Goal: Communication & Community: Share content

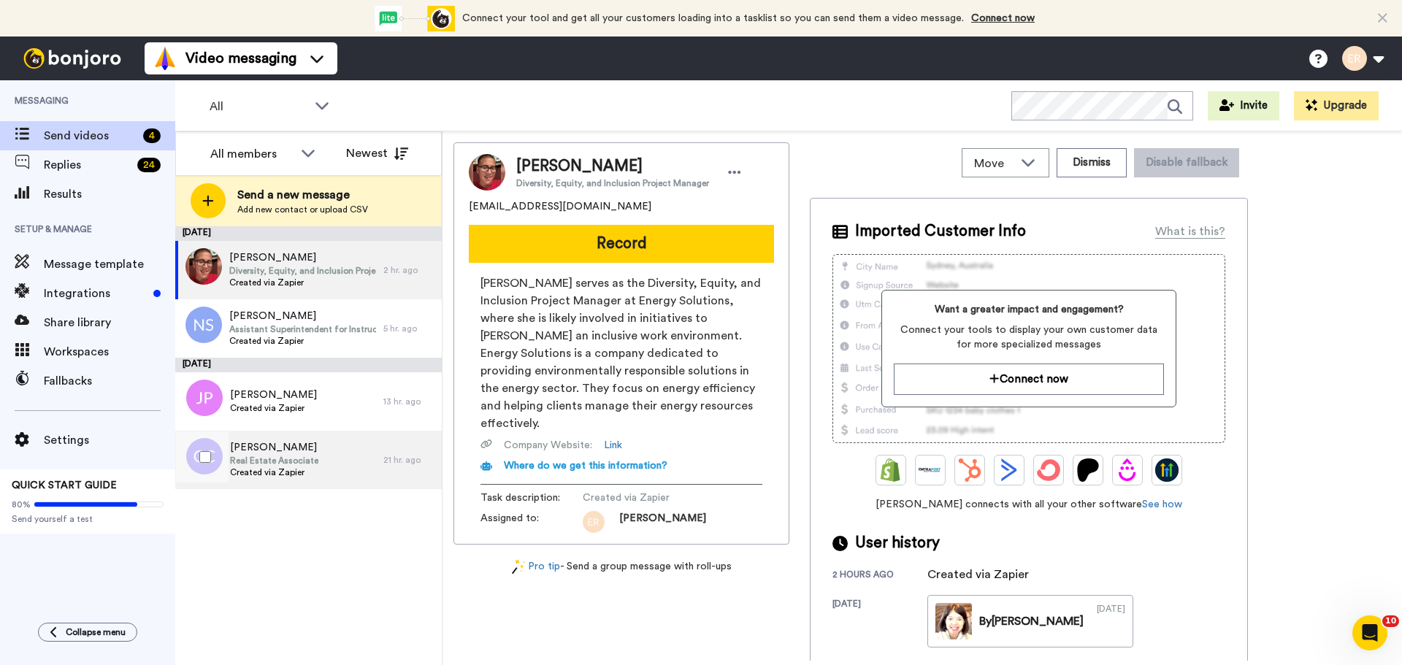
click at [252, 473] on span "Created via Zapier" at bounding box center [274, 473] width 88 height 12
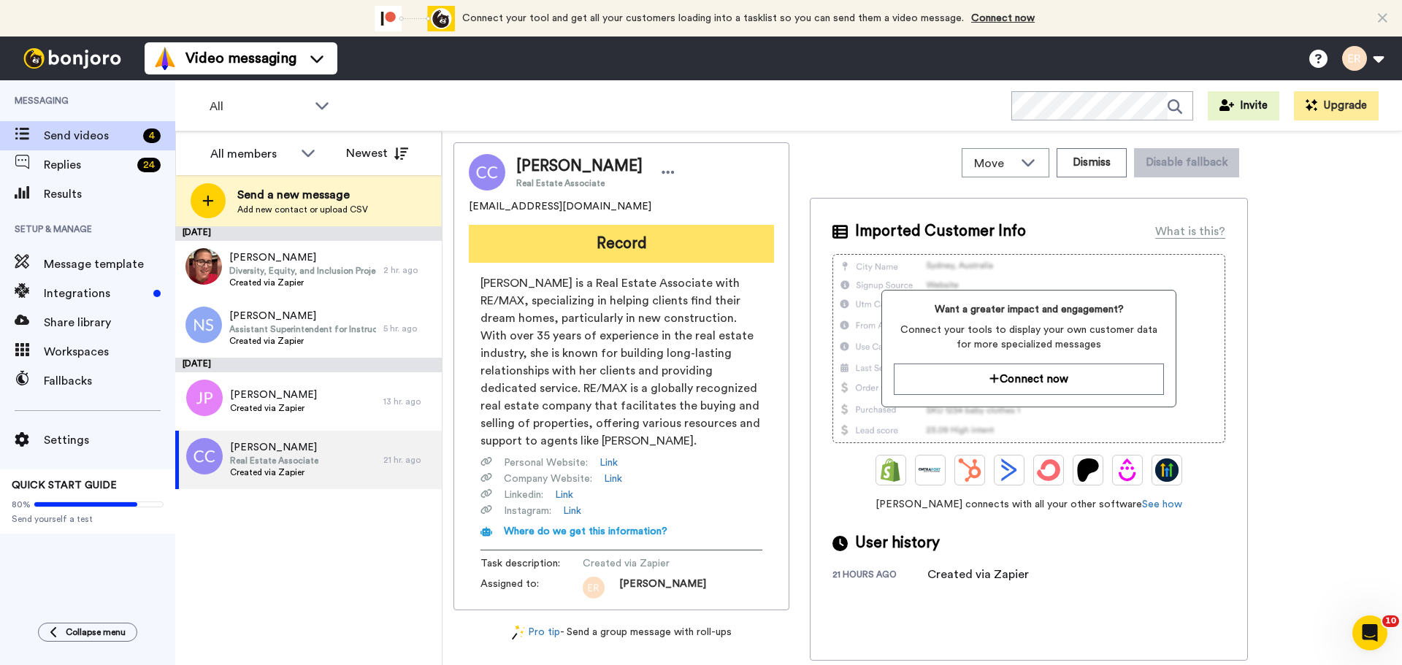
click at [707, 238] on button "Record" at bounding box center [621, 244] width 305 height 38
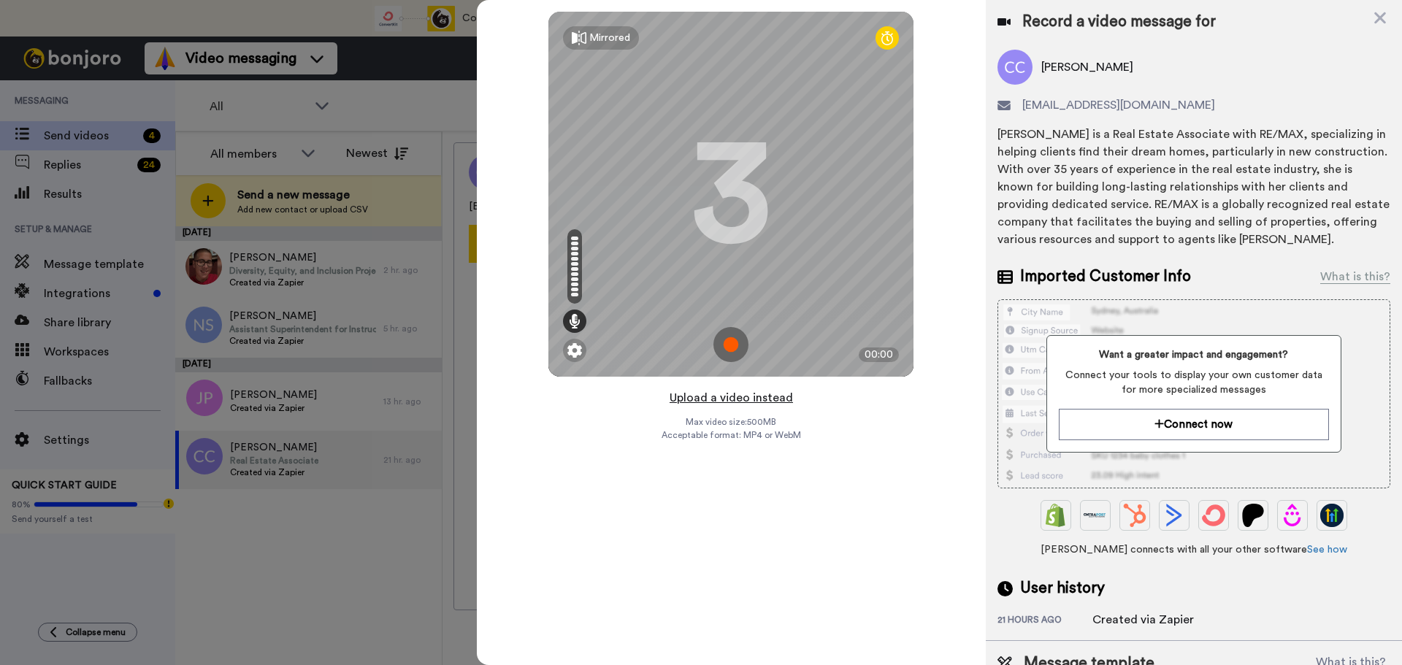
click at [728, 400] on button "Upload a video instead" at bounding box center [731, 397] width 132 height 19
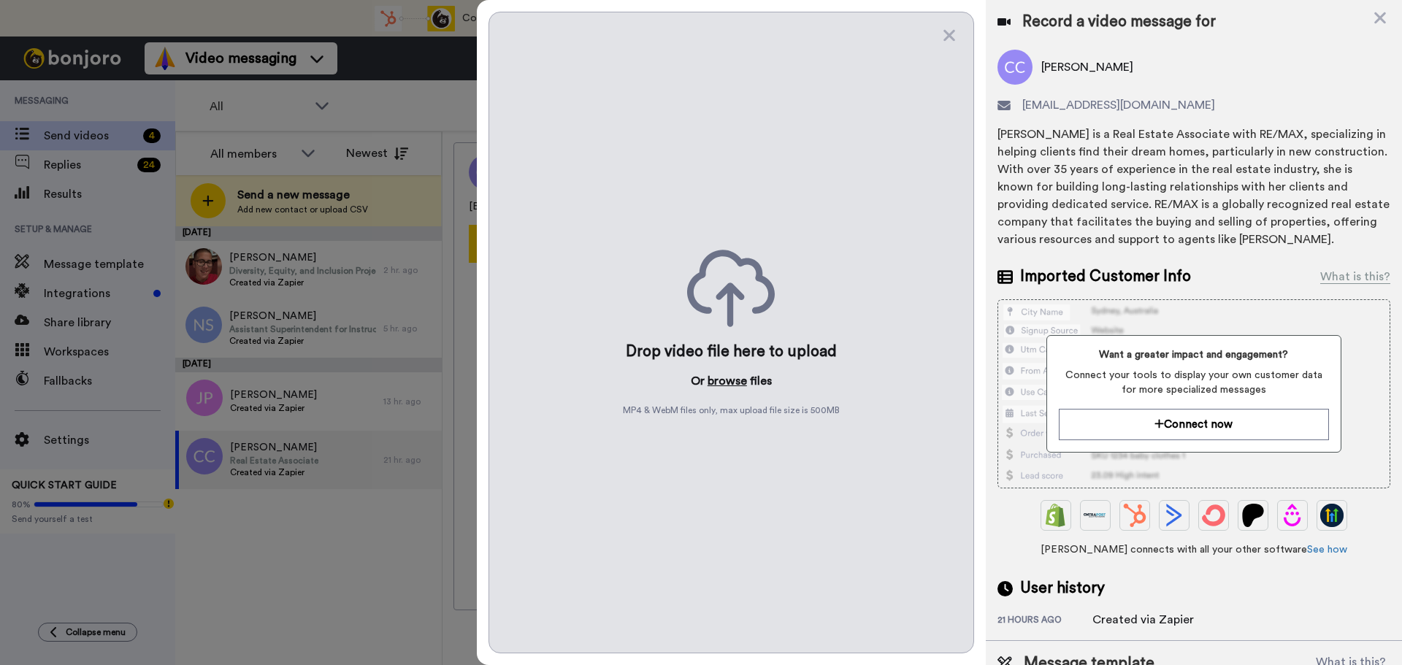
click at [712, 386] on button "browse" at bounding box center [726, 381] width 39 height 18
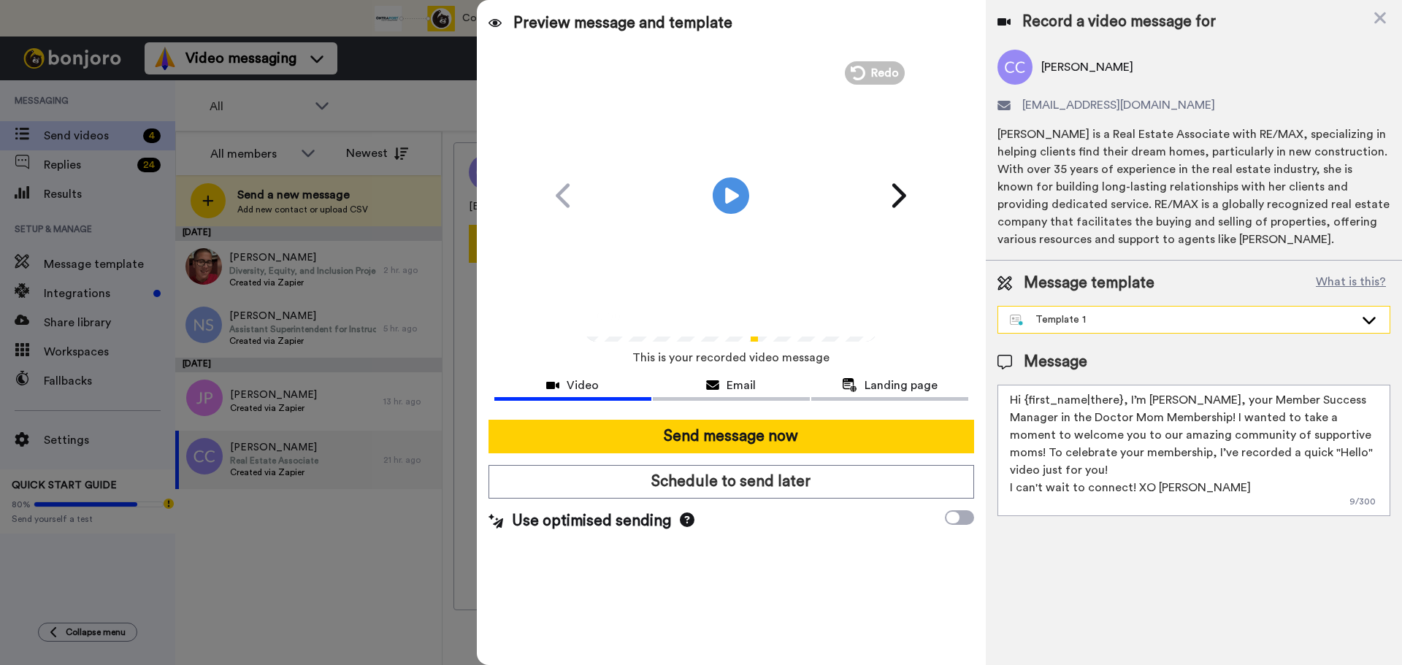
click at [1064, 314] on div "Template 1" at bounding box center [1182, 319] width 345 height 15
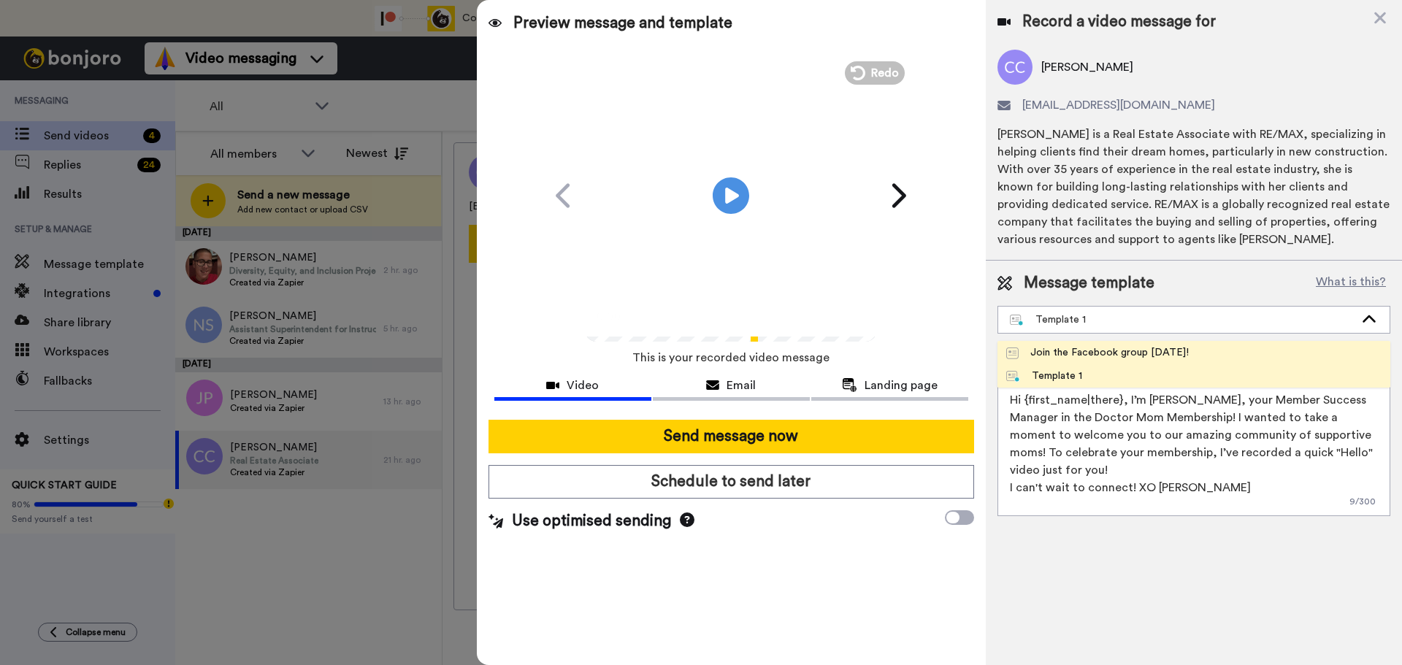
click at [1049, 358] on div "Join the Facebook group today!" at bounding box center [1097, 352] width 183 height 15
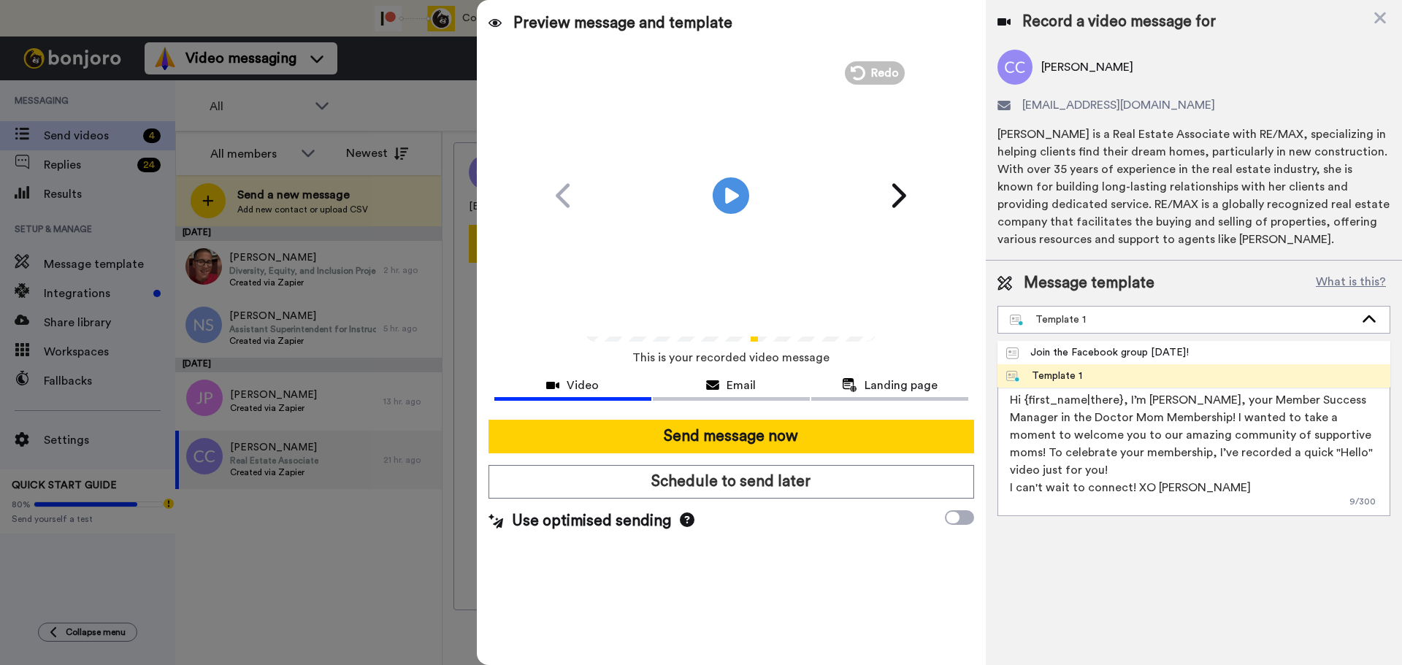
type textarea "Hello {first_name|there}, WELCOME TO THE DOCTOR MOM COMMUNITY!! WOOHOO!! I'm Be…"
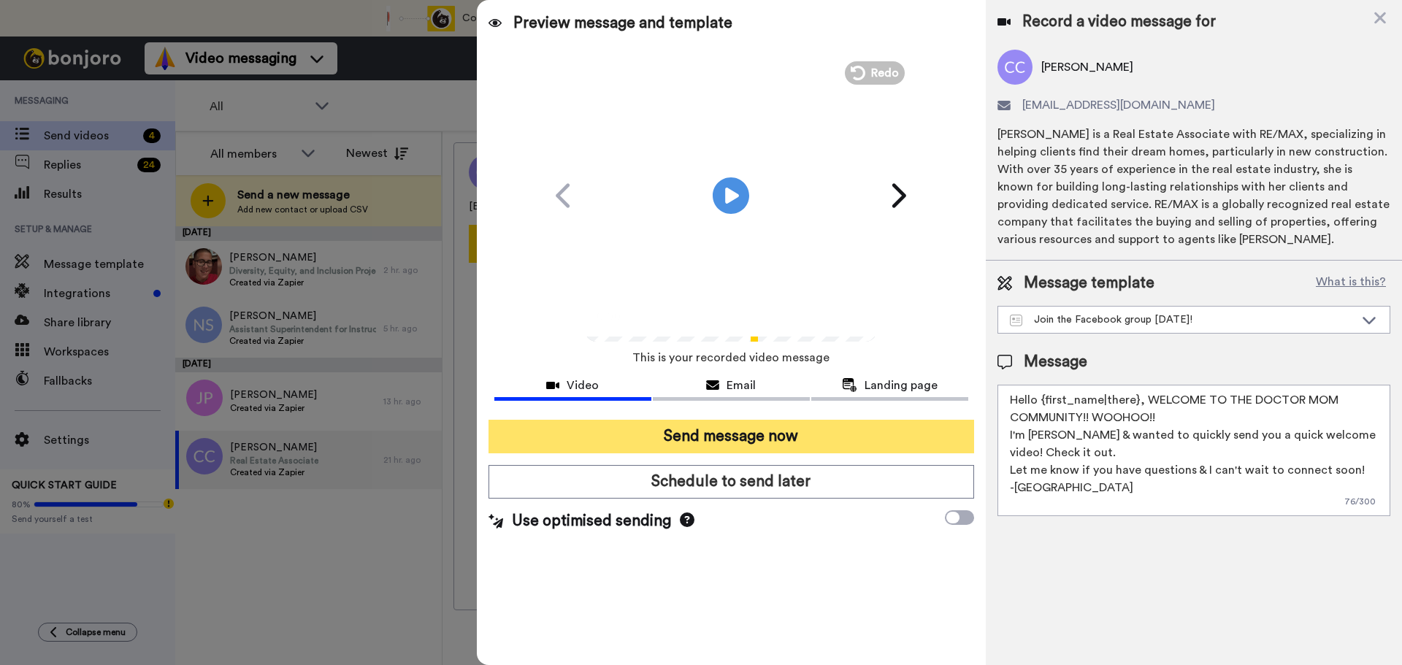
click at [756, 437] on button "Send message now" at bounding box center [731, 437] width 486 height 34
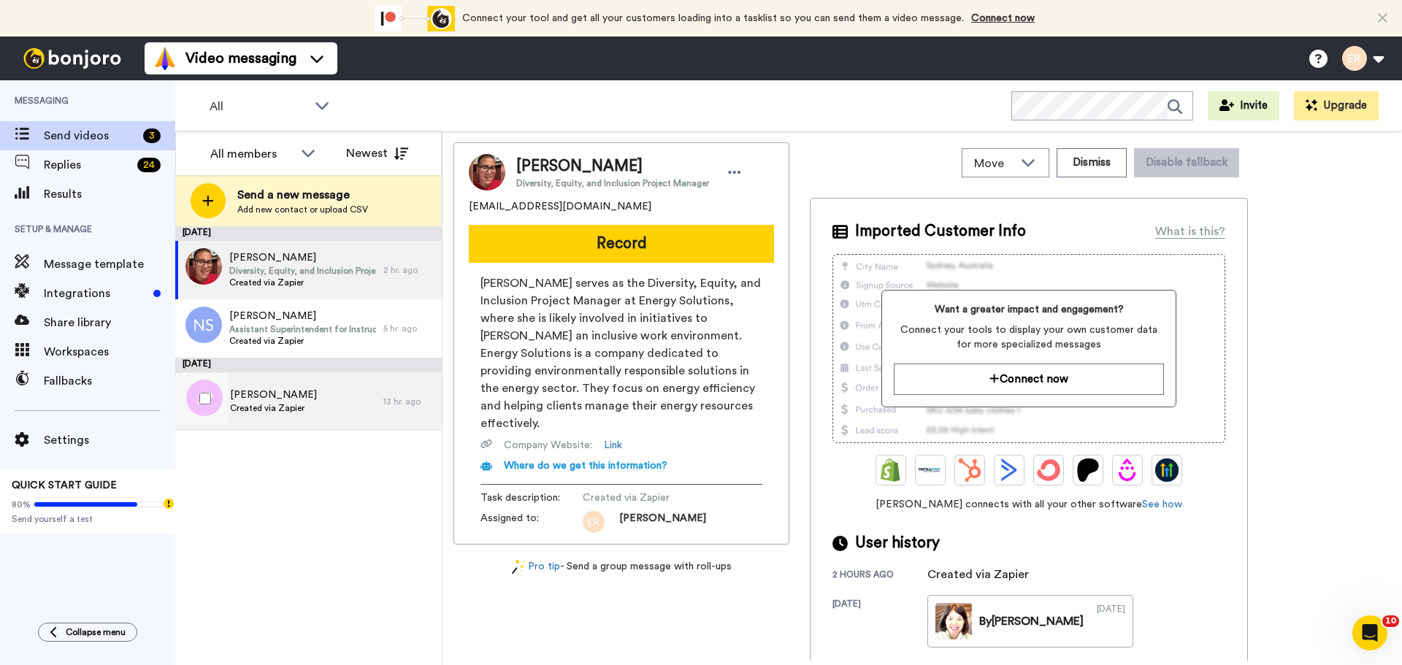
click at [309, 404] on span "Created via Zapier" at bounding box center [273, 408] width 87 height 12
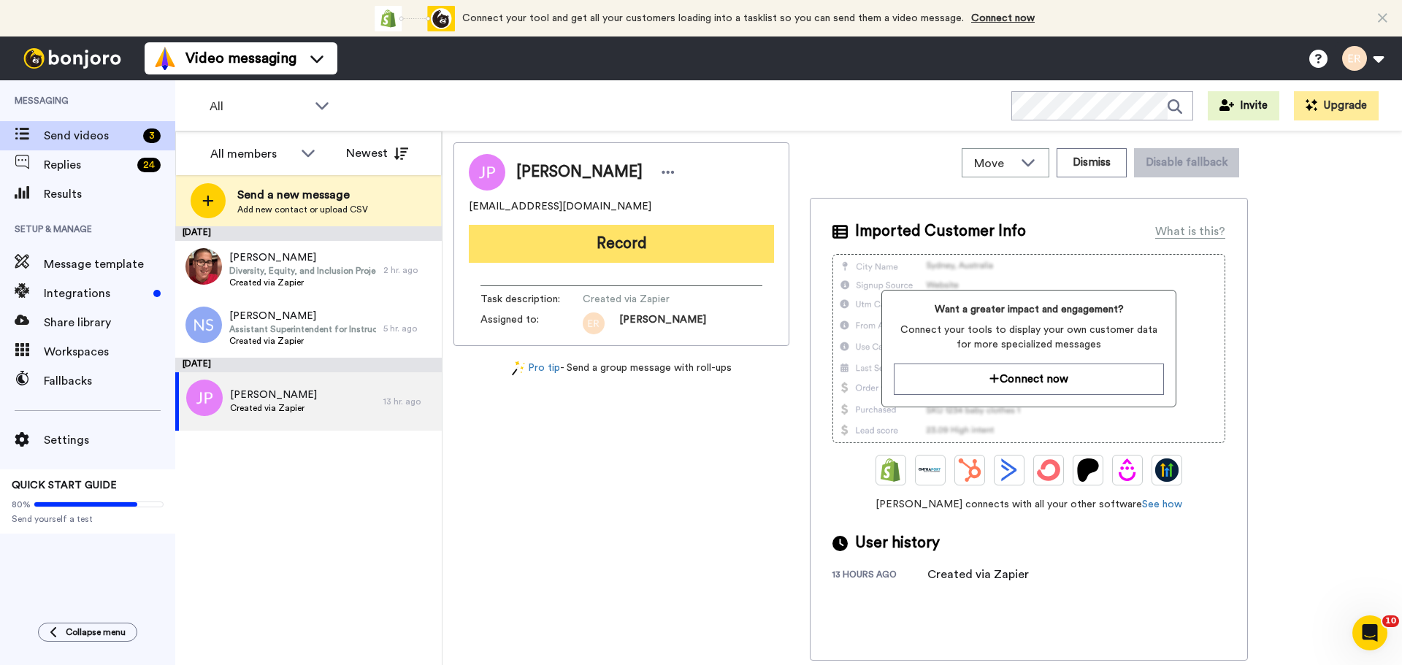
click at [607, 248] on button "Record" at bounding box center [621, 244] width 305 height 38
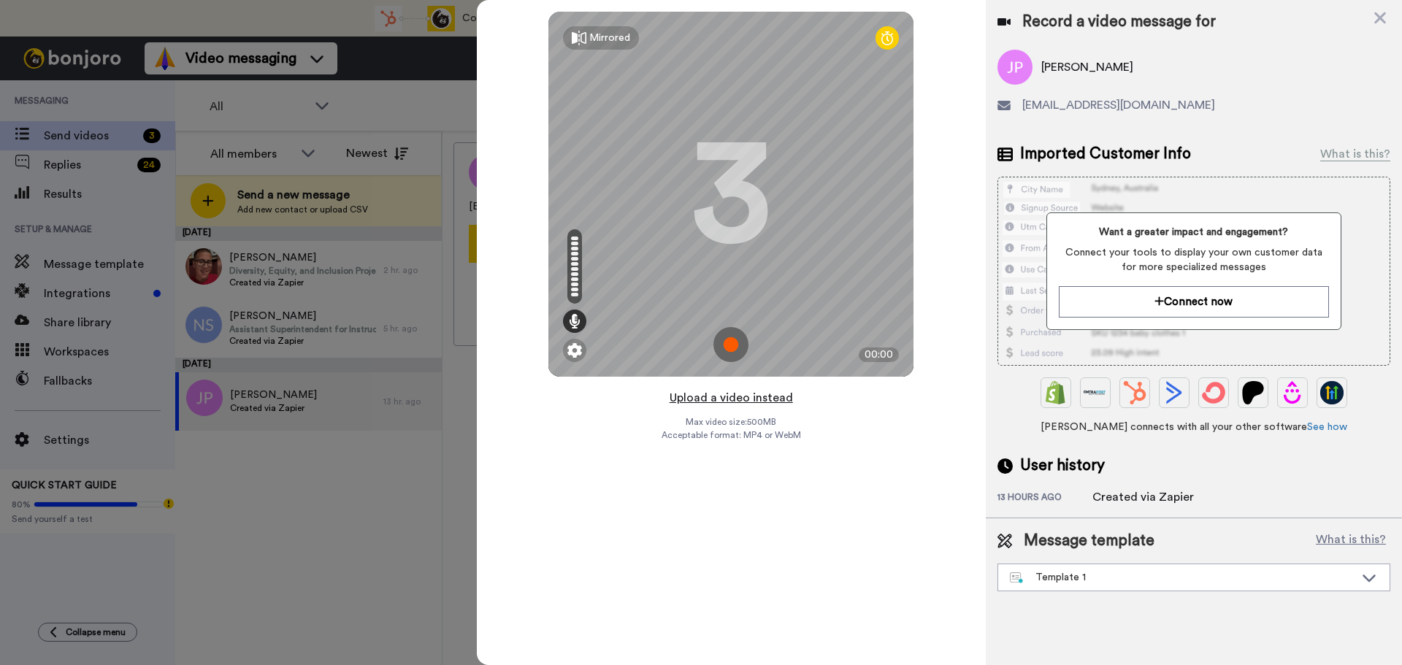
click at [737, 399] on button "Upload a video instead" at bounding box center [731, 397] width 132 height 19
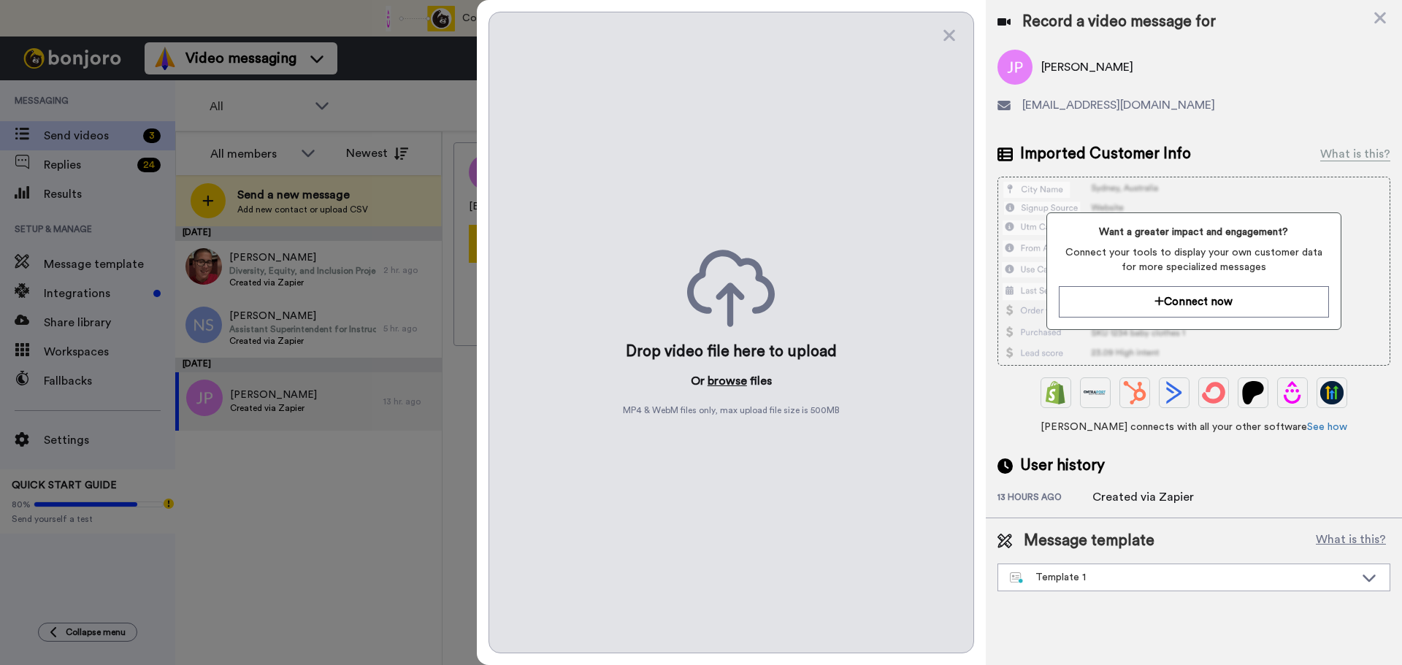
click at [741, 382] on button "browse" at bounding box center [726, 381] width 39 height 18
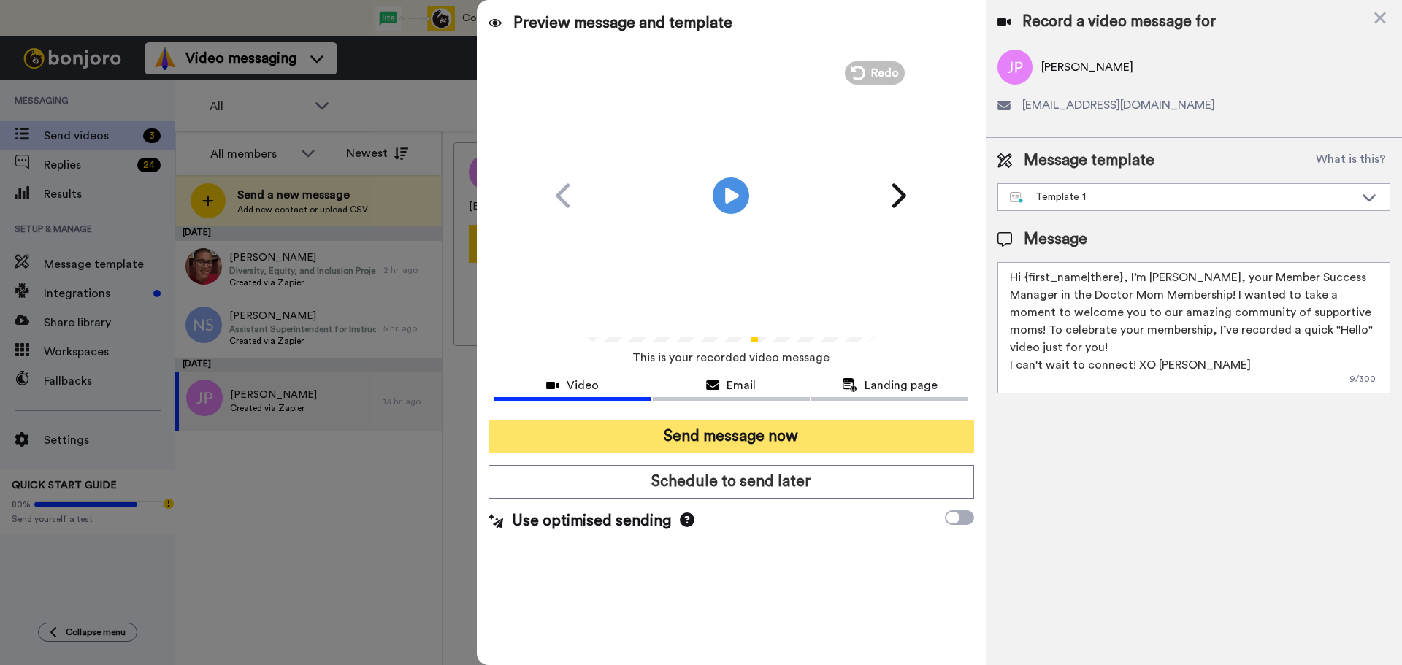
click at [726, 429] on button "Send message now" at bounding box center [731, 437] width 486 height 34
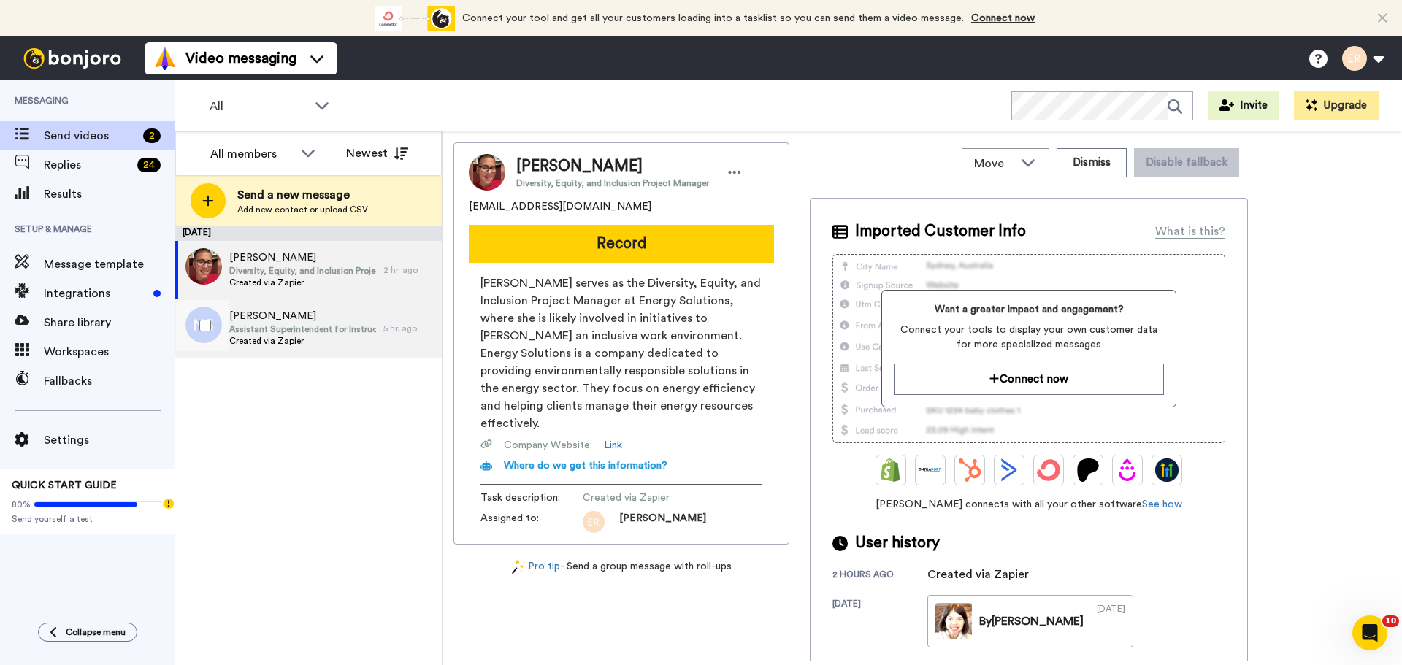
click at [307, 334] on span "Assistant Superintendent for Instruction" at bounding box center [302, 329] width 147 height 12
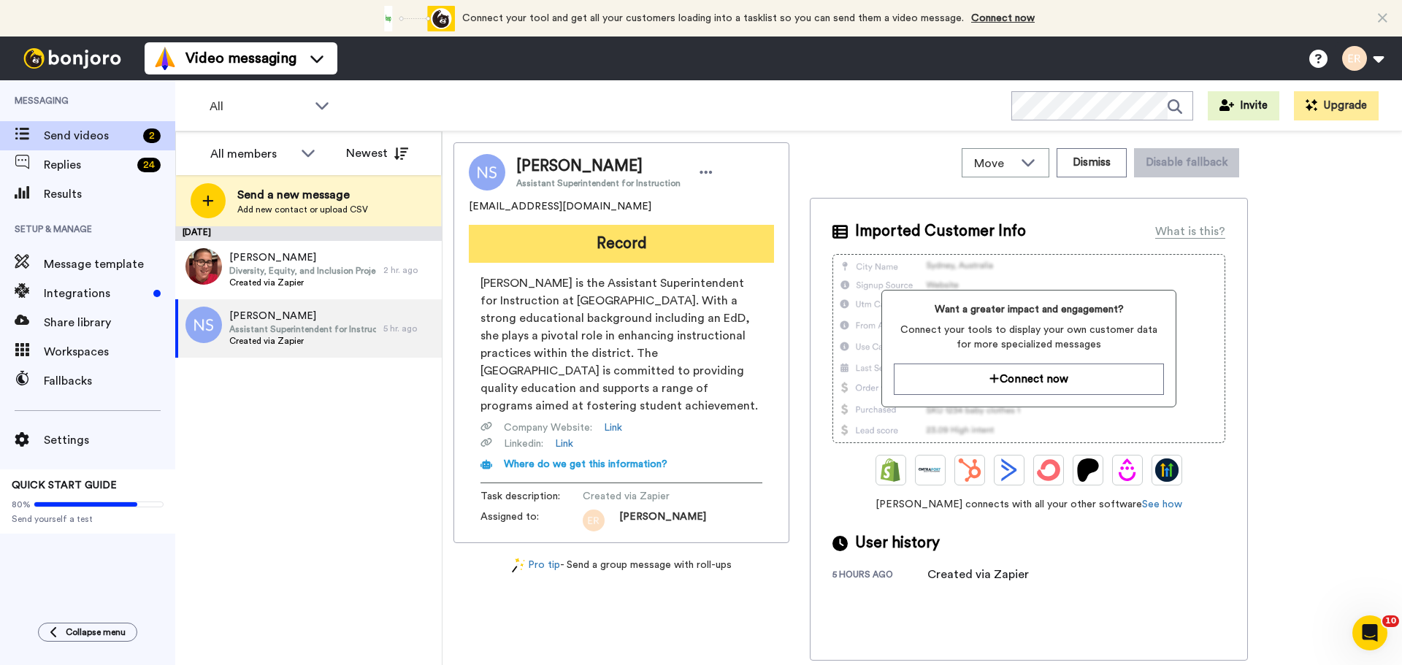
click at [599, 242] on button "Record" at bounding box center [621, 244] width 305 height 38
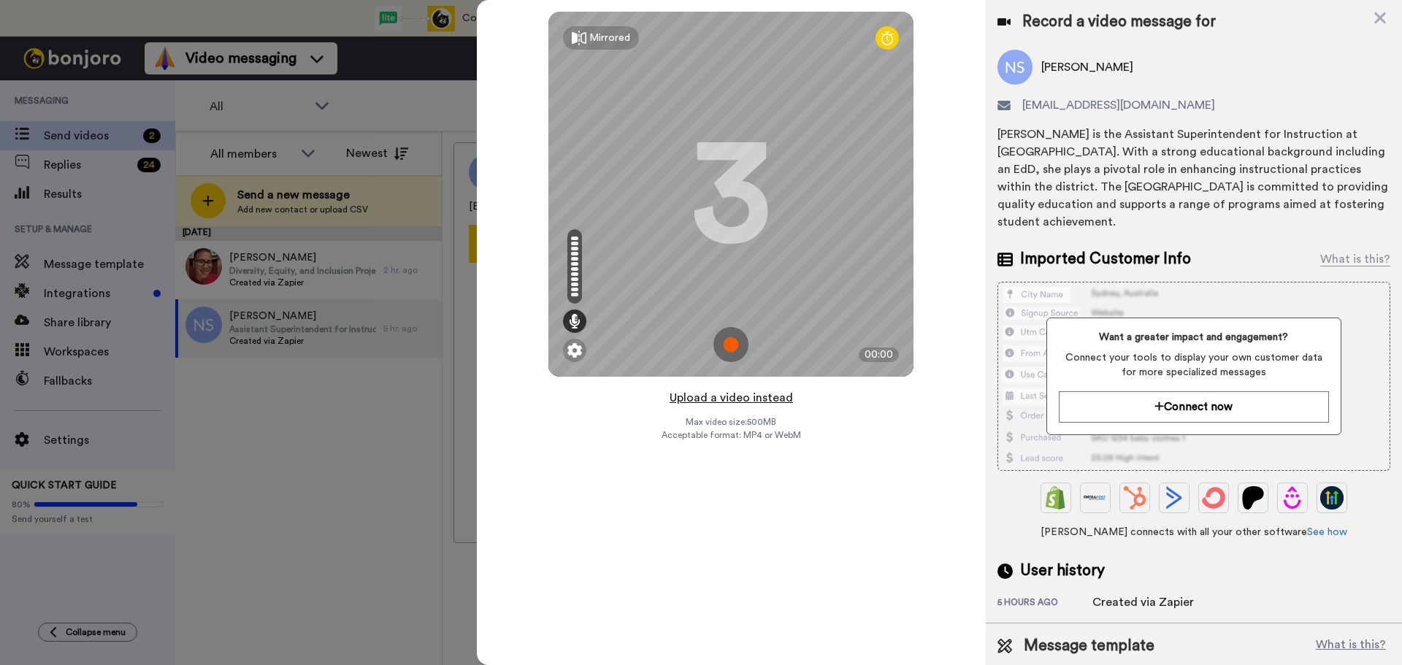
click at [699, 397] on button "Upload a video instead" at bounding box center [731, 397] width 132 height 19
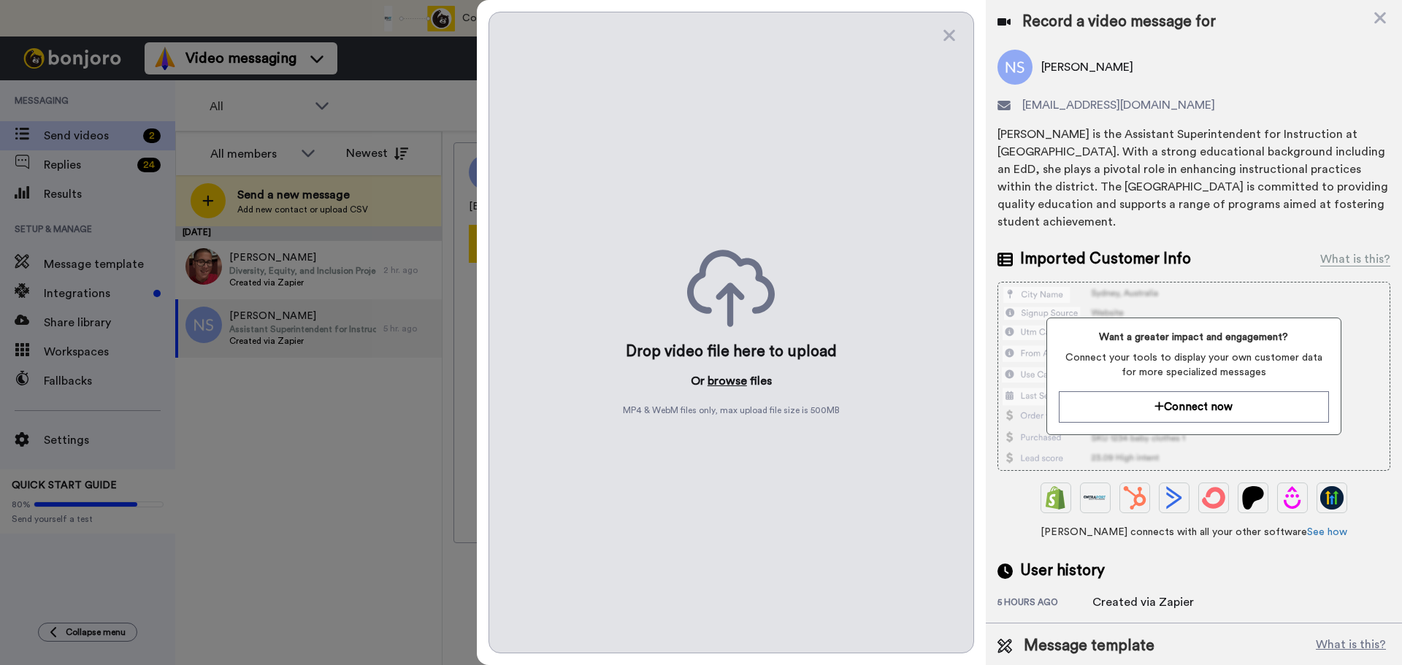
click at [710, 381] on button "browse" at bounding box center [726, 381] width 39 height 18
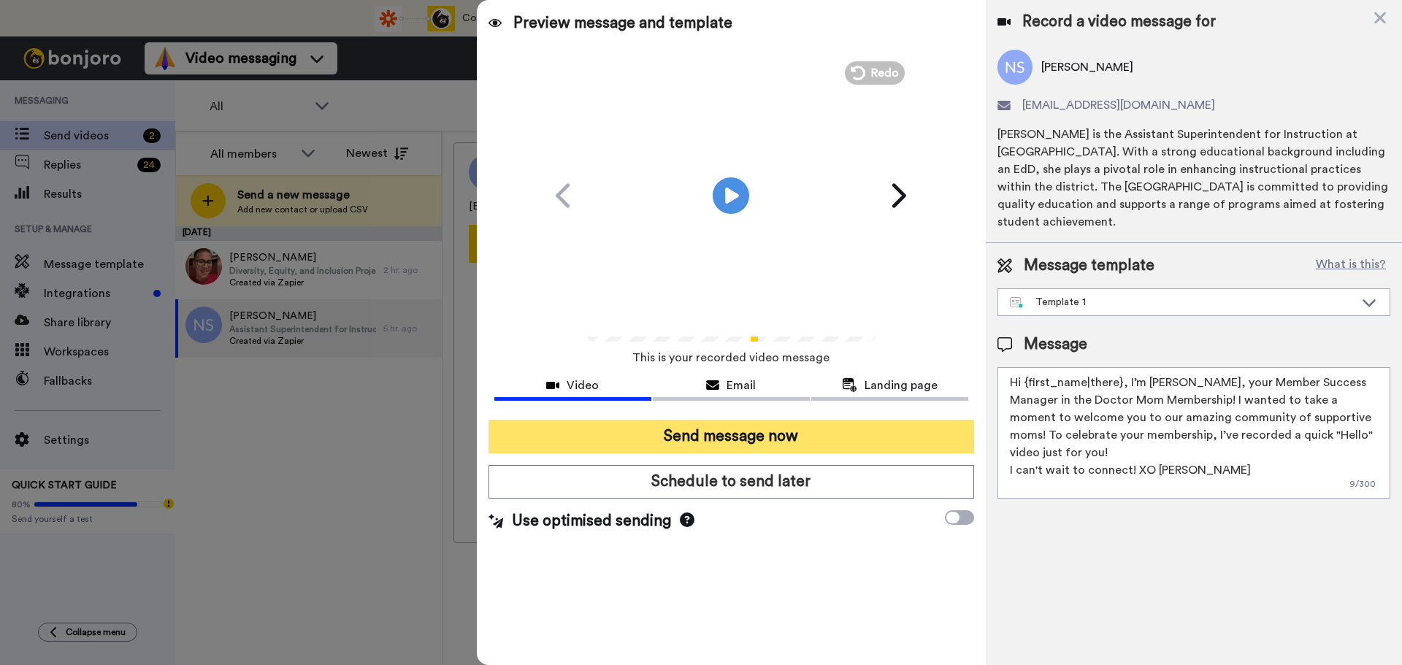
click at [717, 420] on button "Send message now" at bounding box center [731, 437] width 486 height 34
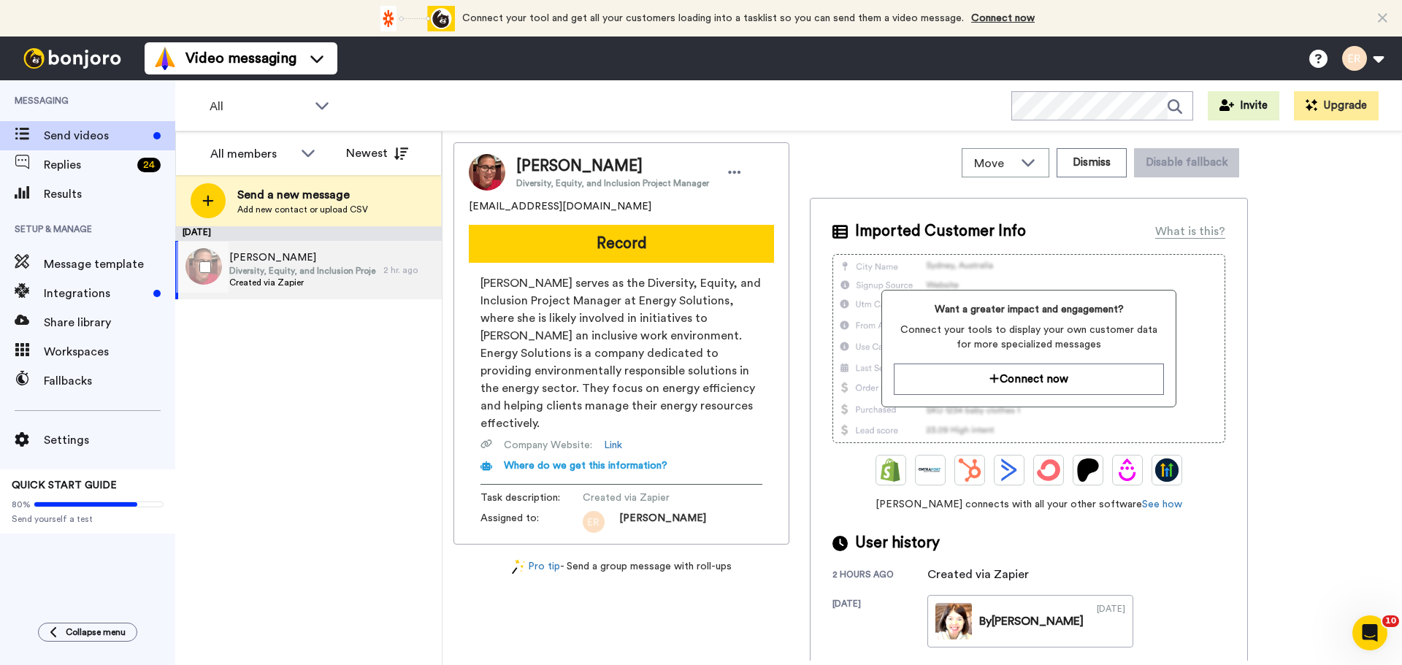
click at [256, 269] on span "Diversity, Equity, and Inclusion Project Manager" at bounding box center [302, 271] width 147 height 12
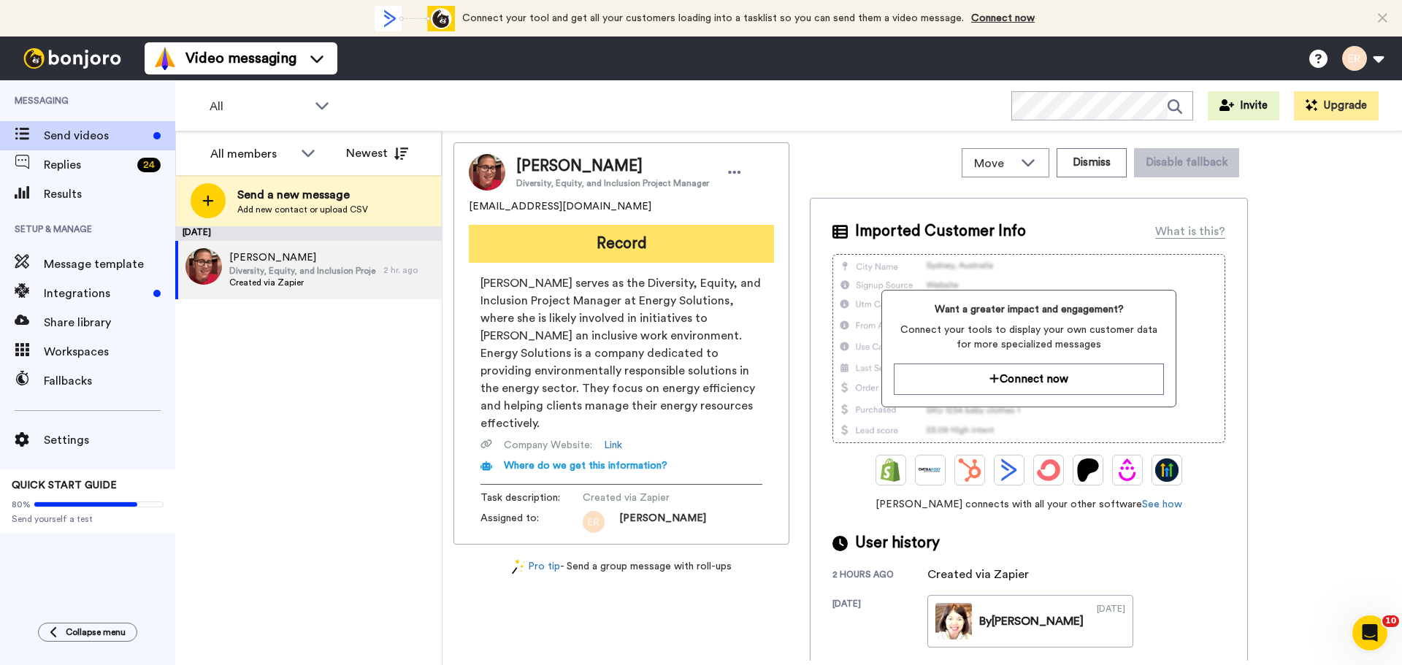
click at [634, 256] on button "Record" at bounding box center [621, 244] width 305 height 38
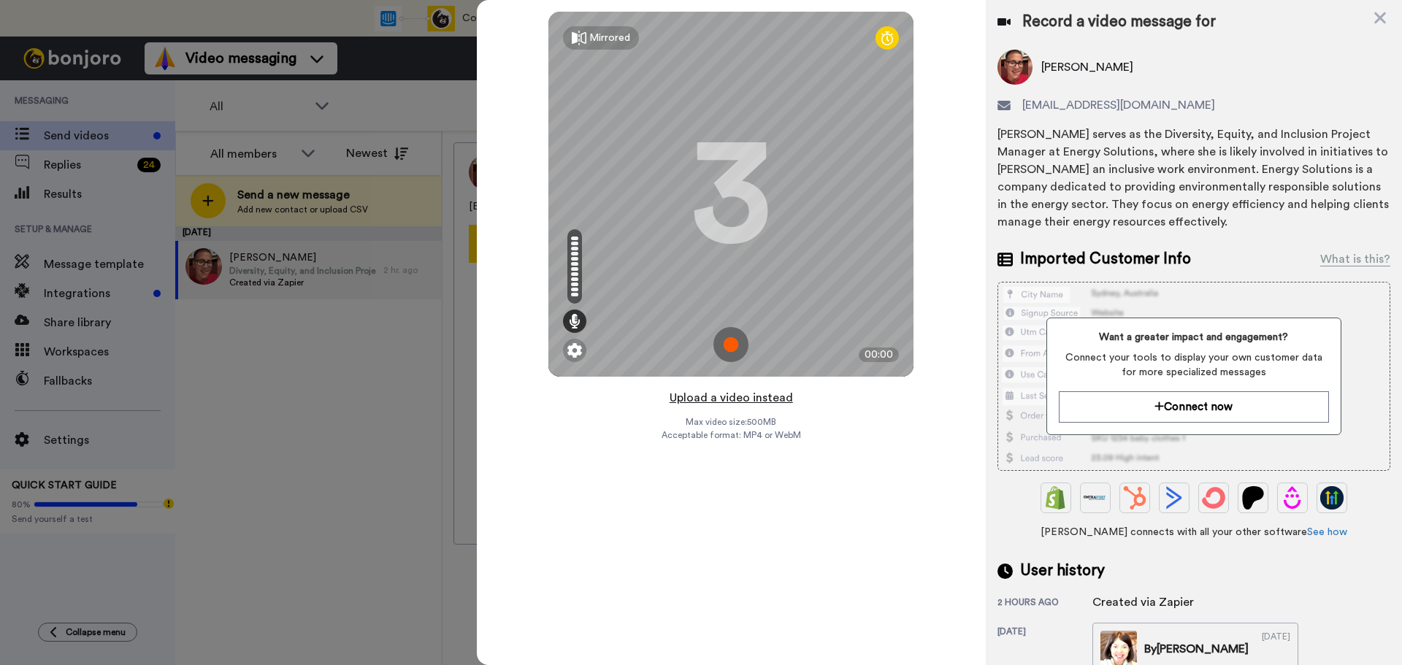
click at [745, 396] on button "Upload a video instead" at bounding box center [731, 397] width 132 height 19
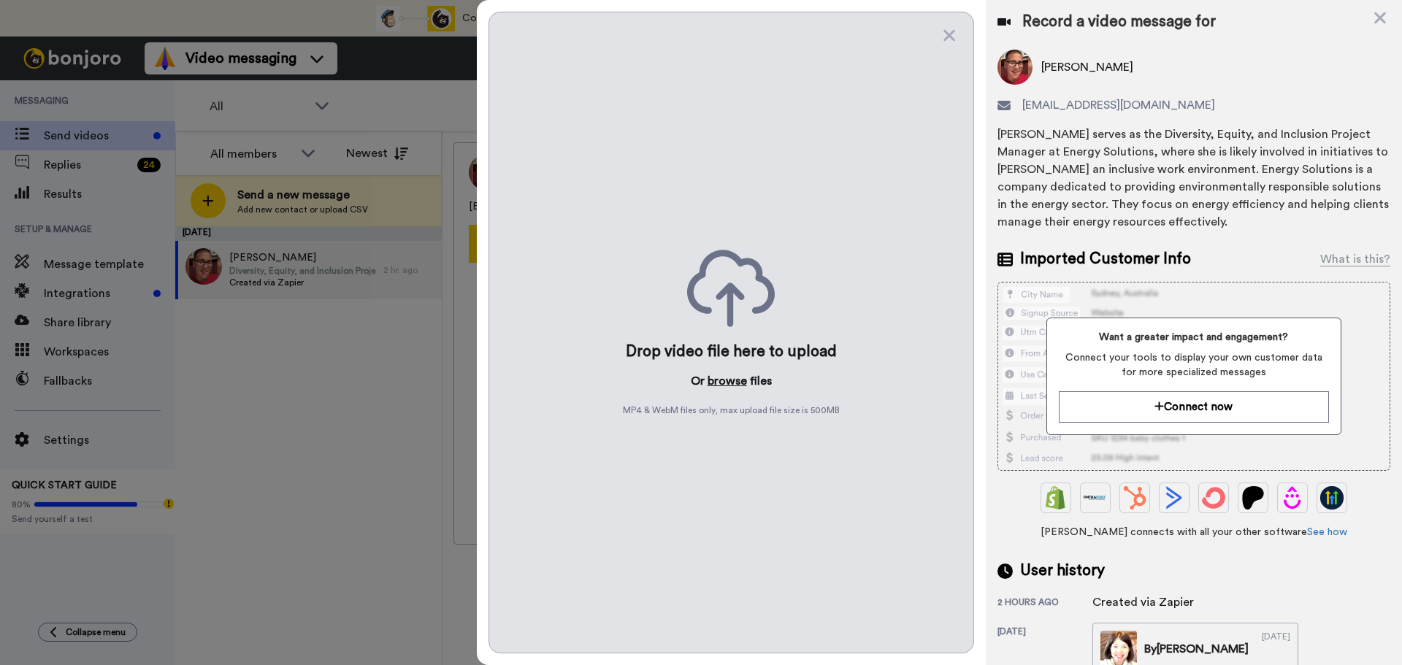
click at [735, 386] on button "browse" at bounding box center [726, 381] width 39 height 18
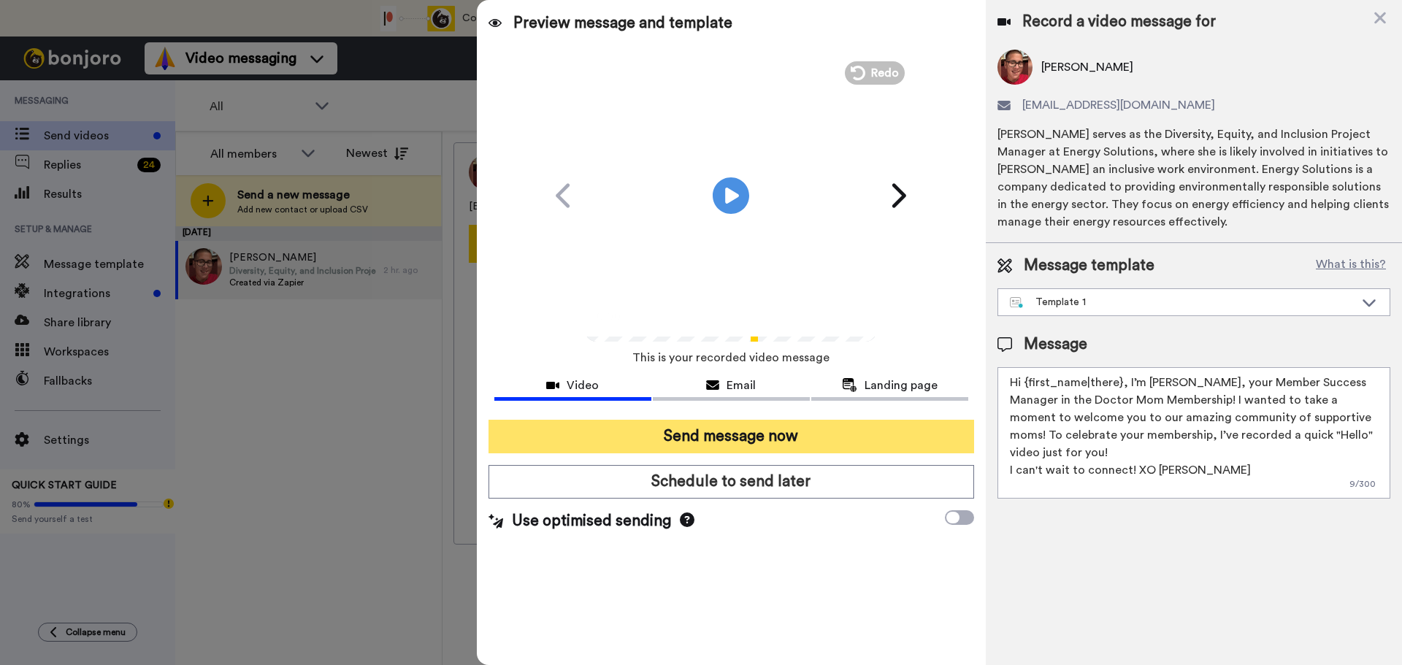
click at [730, 432] on button "Send message now" at bounding box center [731, 437] width 486 height 34
